Goal: Find specific page/section: Find specific page/section

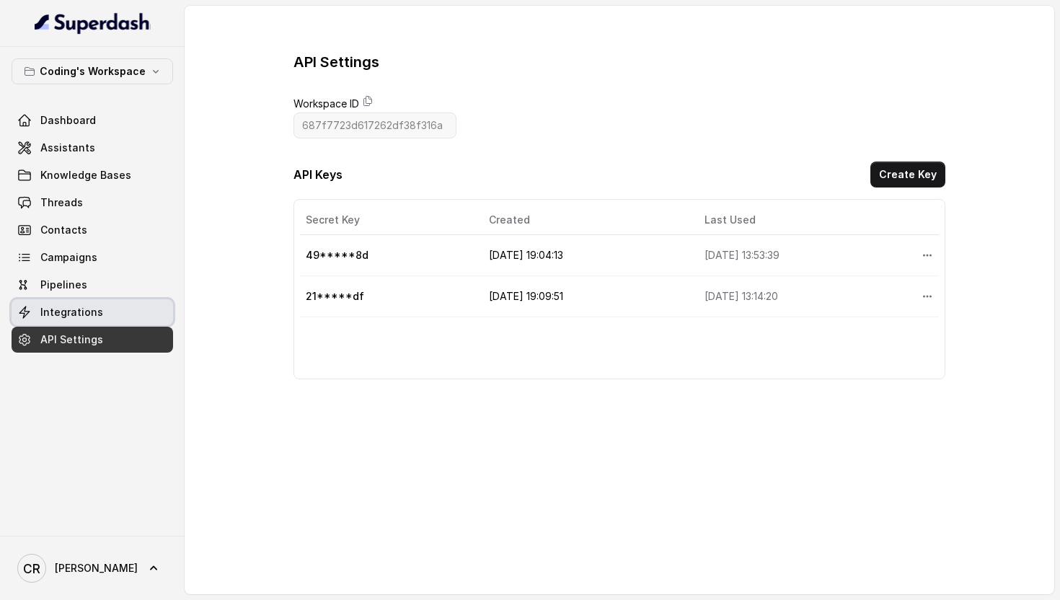
click at [104, 309] on link "Integrations" at bounding box center [93, 312] width 162 height 26
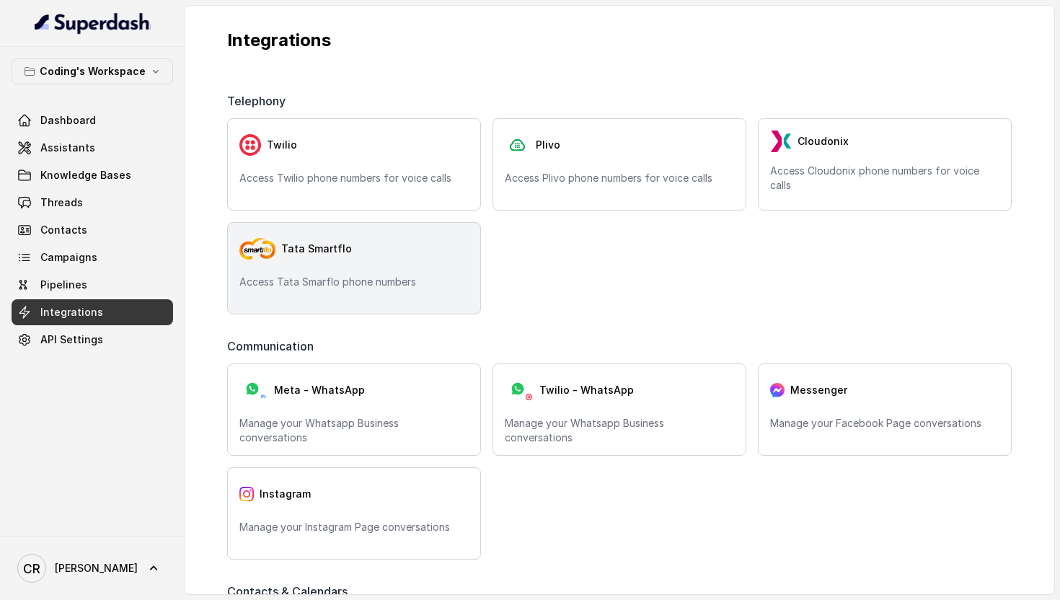
click at [354, 275] on p "Access Tata Smarflo phone numbers" at bounding box center [354, 282] width 229 height 14
